Goal: Find specific page/section: Find specific page/section

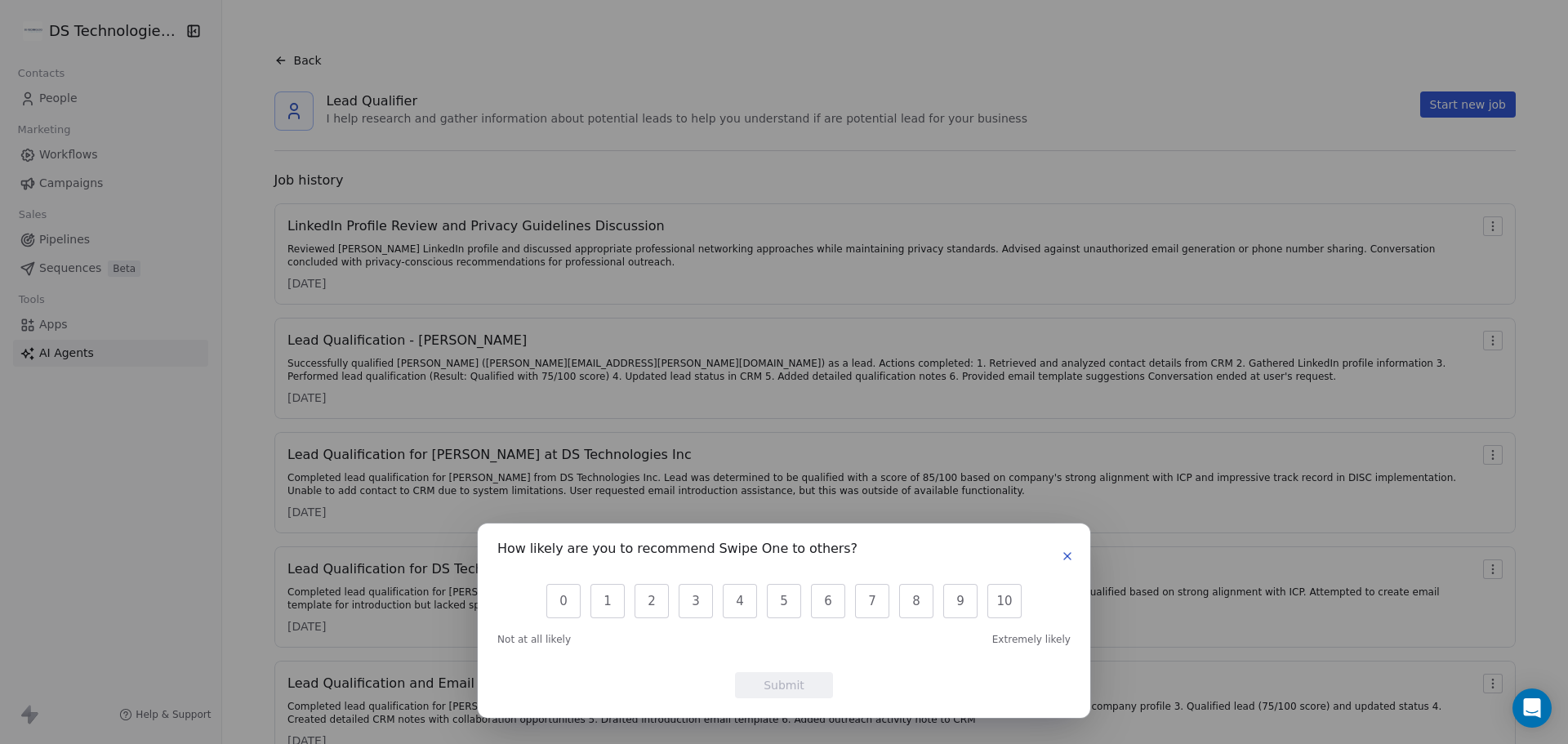
click at [1073, 547] on button "button" at bounding box center [1068, 556] width 20 height 20
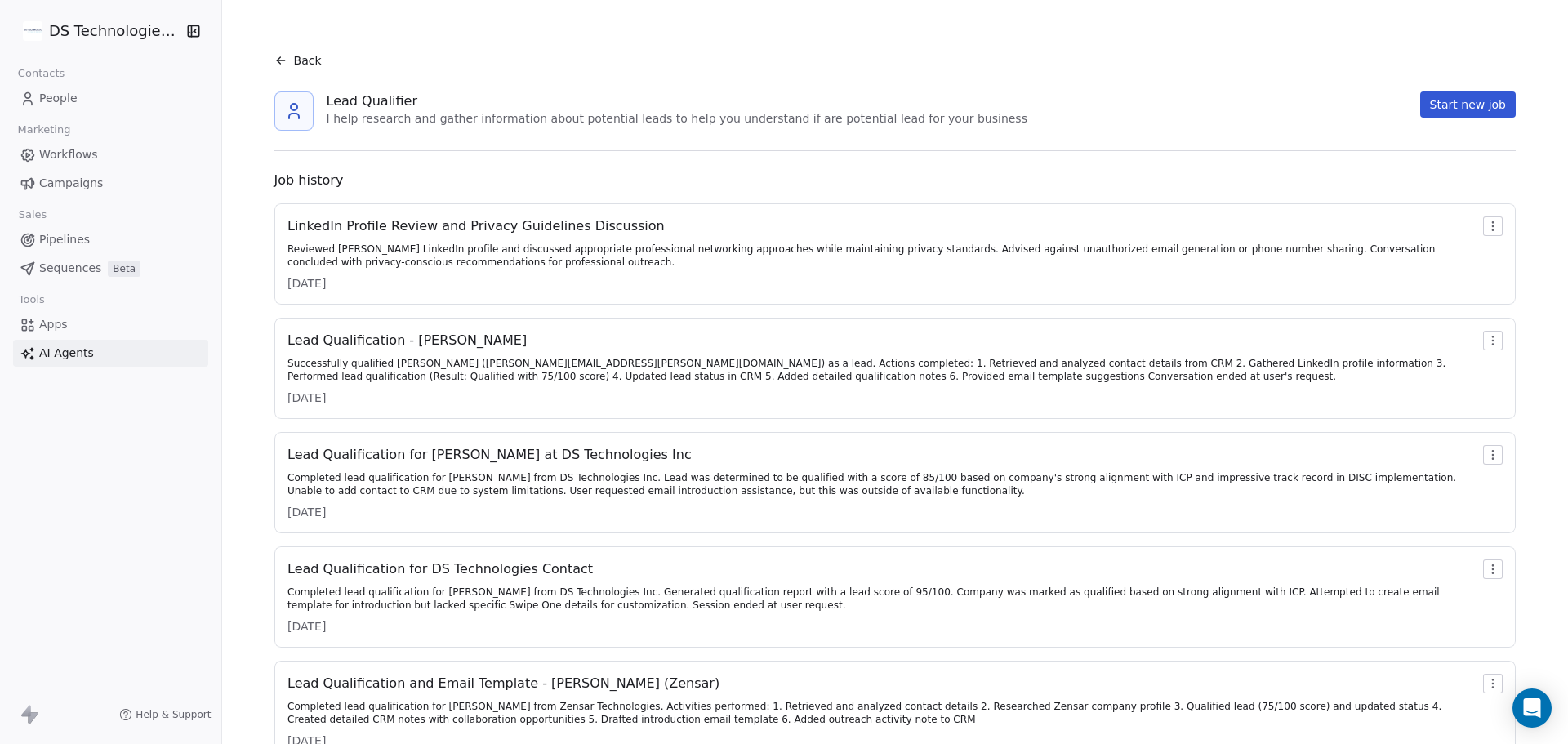
click at [103, 97] on link "People" at bounding box center [110, 99] width 195 height 27
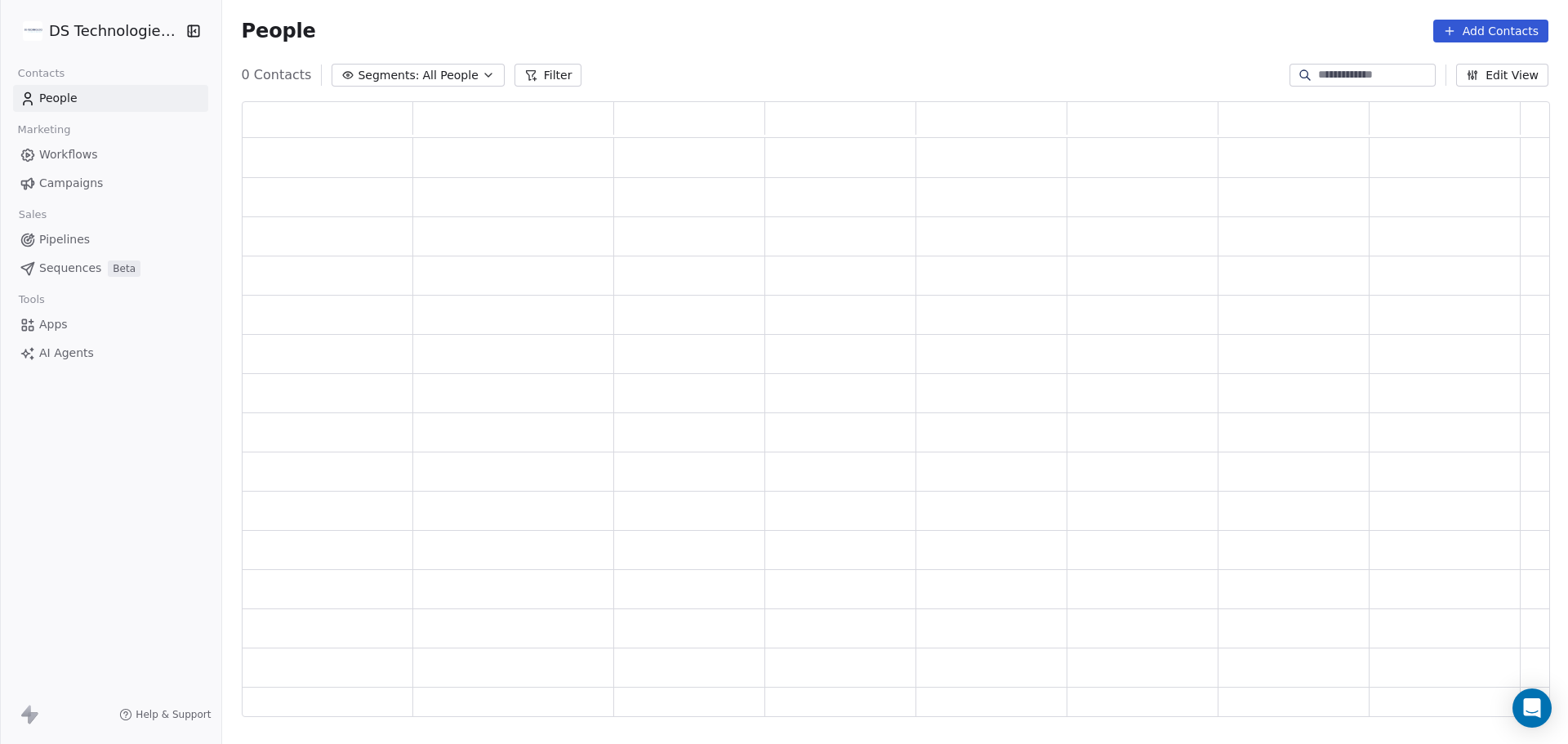
scroll to position [602, 1296]
click at [1329, 72] on input at bounding box center [1376, 75] width 114 height 16
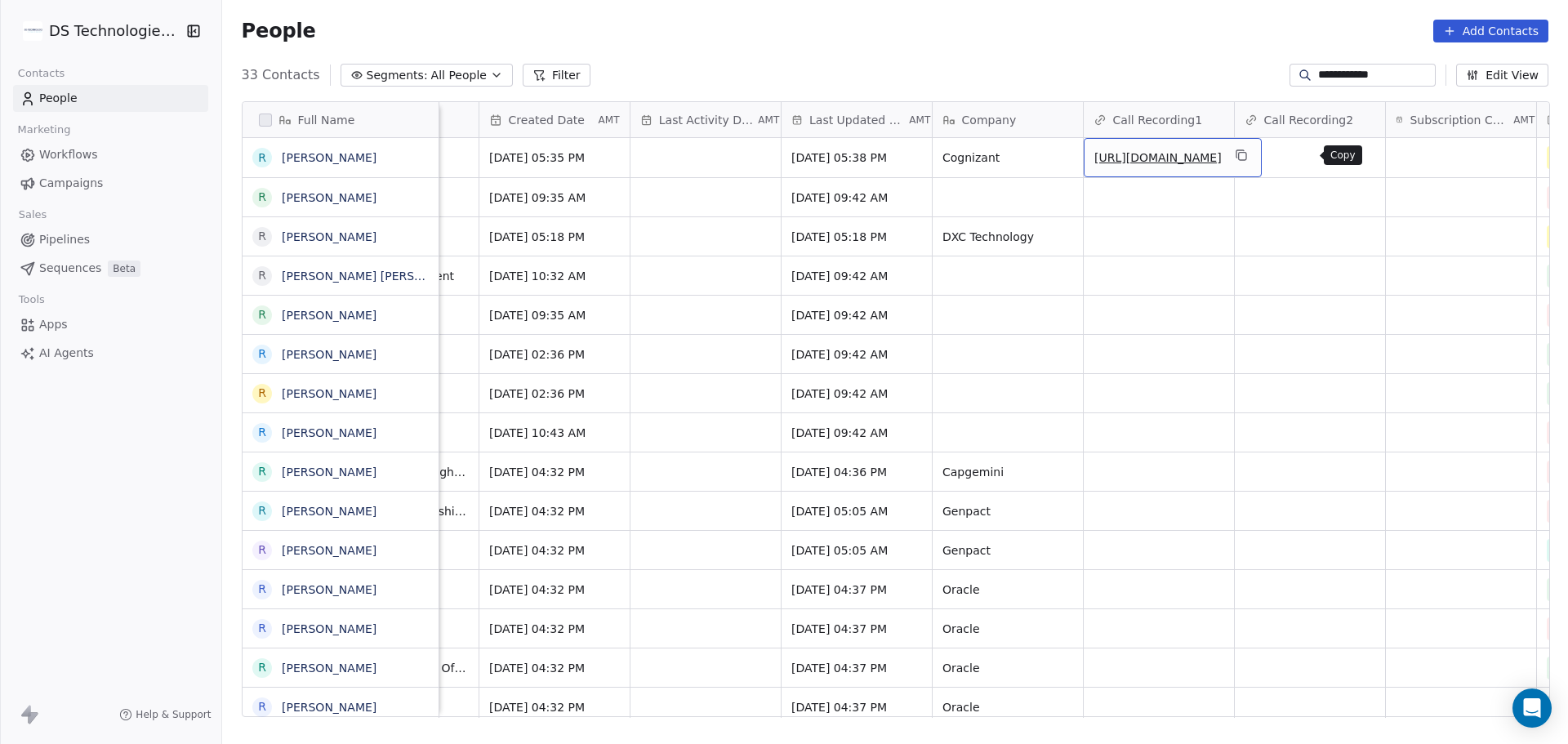
click at [1247, 152] on icon "grid" at bounding box center [1240, 155] width 13 height 13
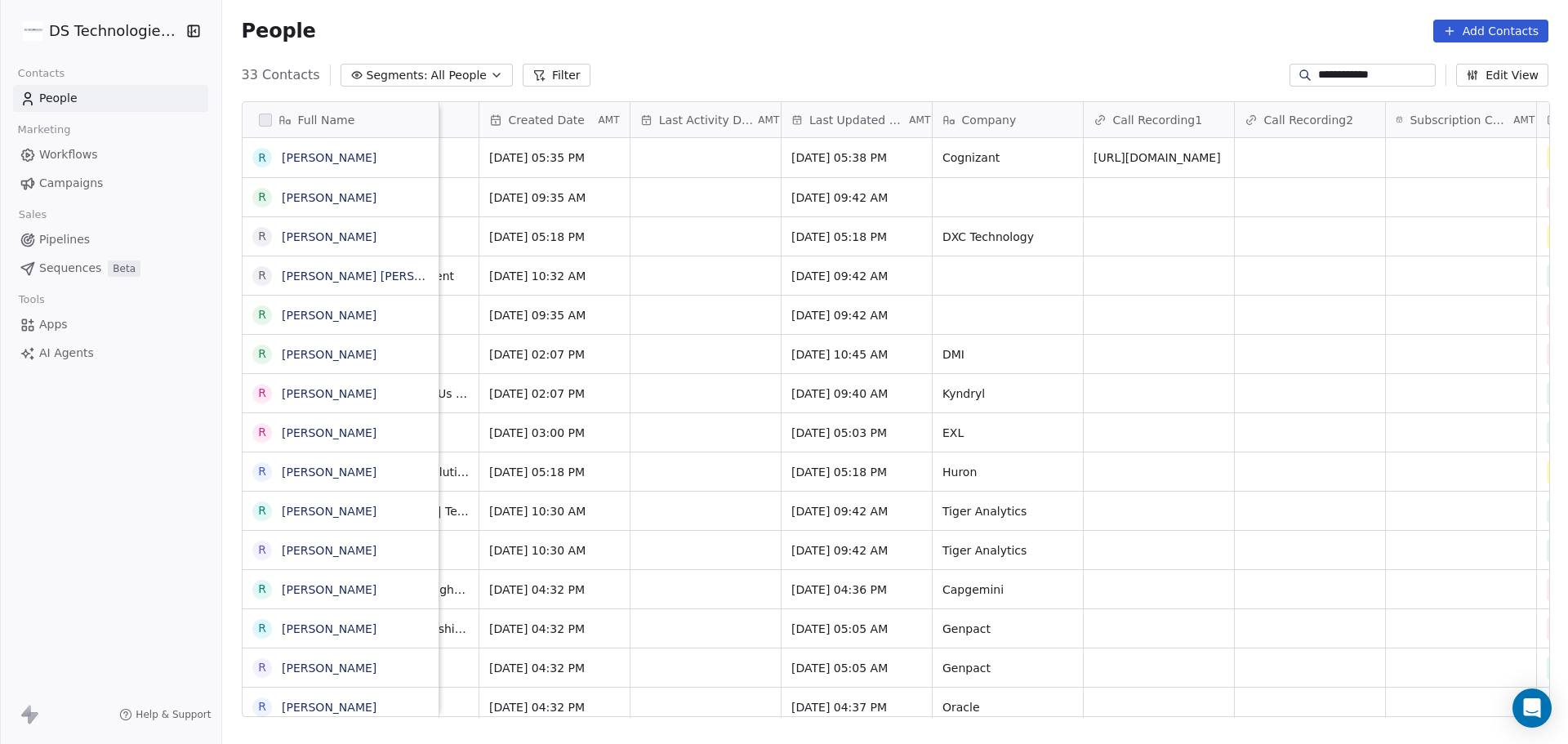
click at [1385, 71] on input "**********" at bounding box center [1376, 75] width 114 height 16
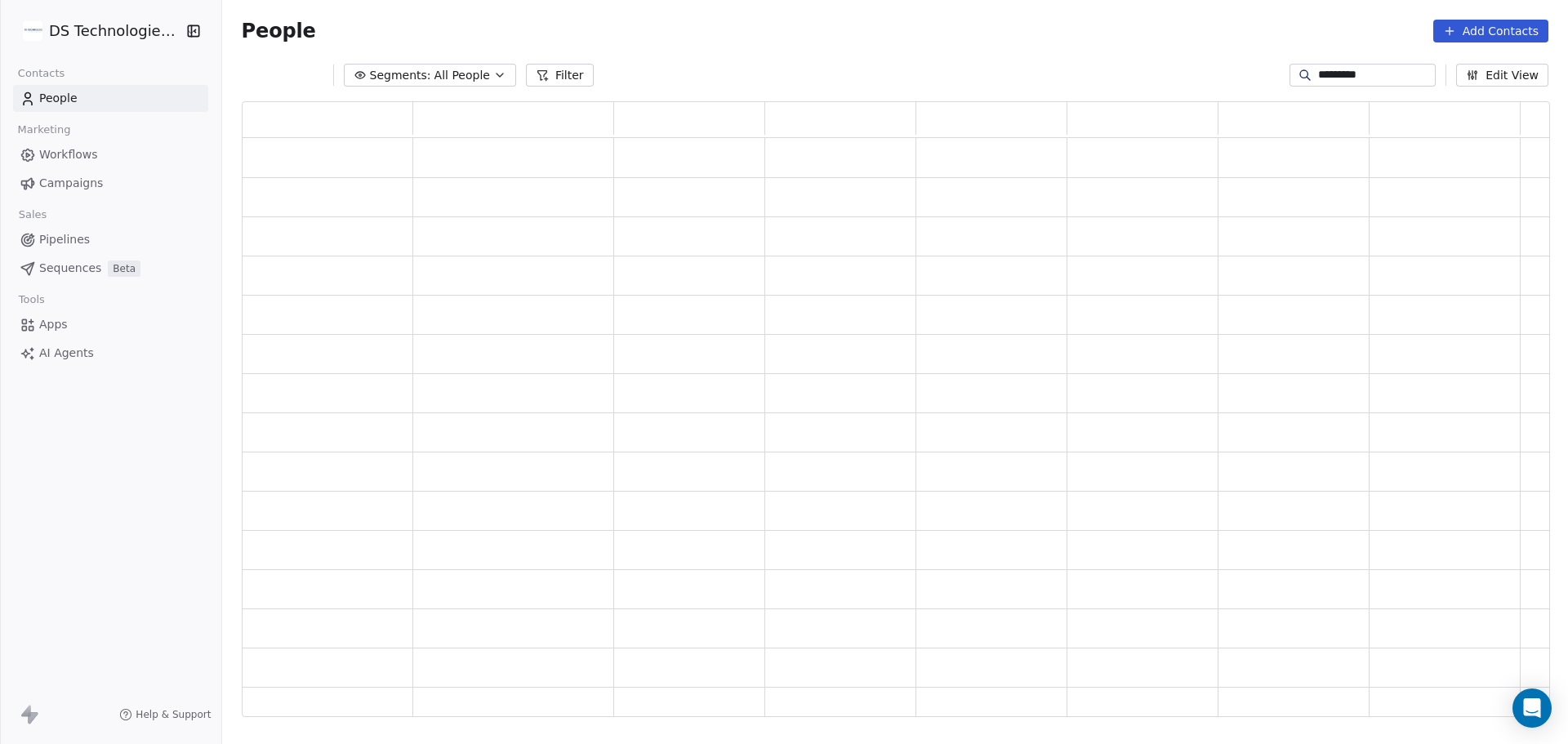
scroll to position [602, 1296]
type input "*"
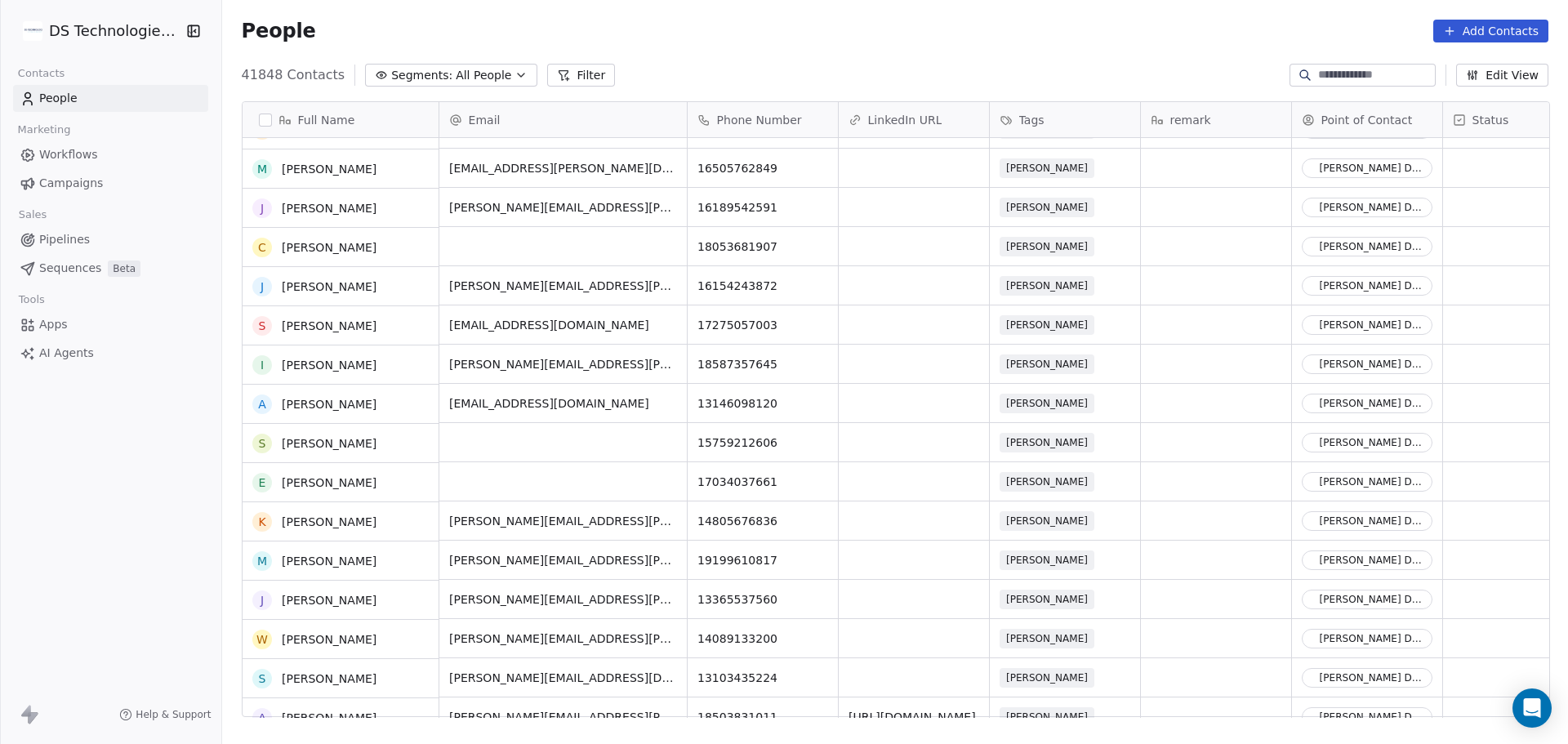
scroll to position [2594, 0]
